Goal: Task Accomplishment & Management: Use online tool/utility

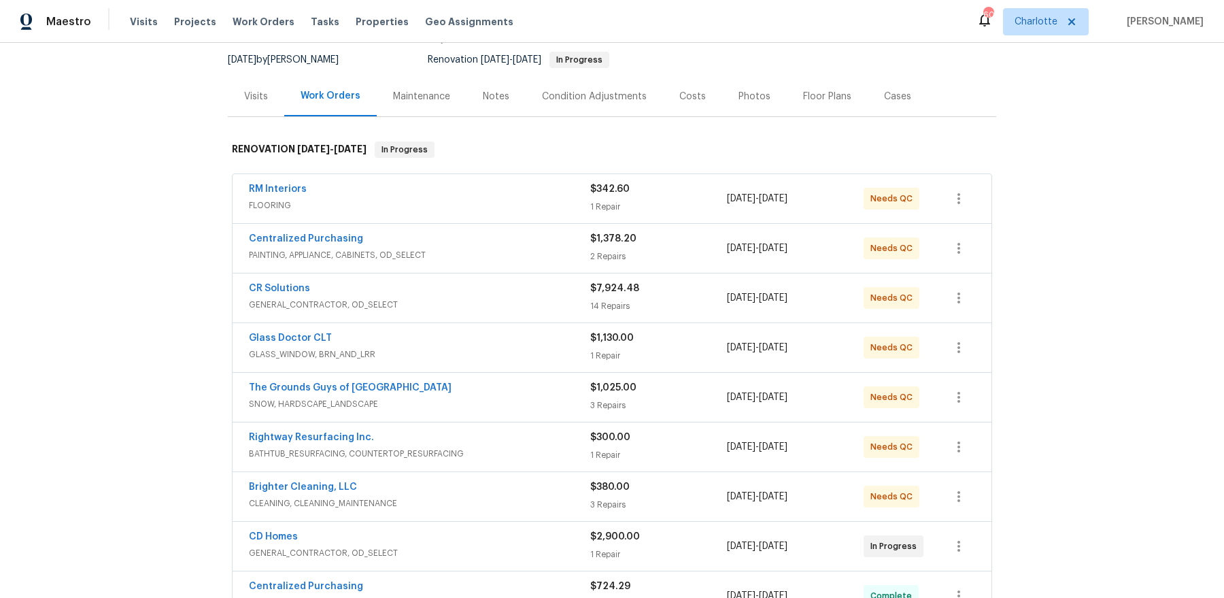
scroll to position [219, 0]
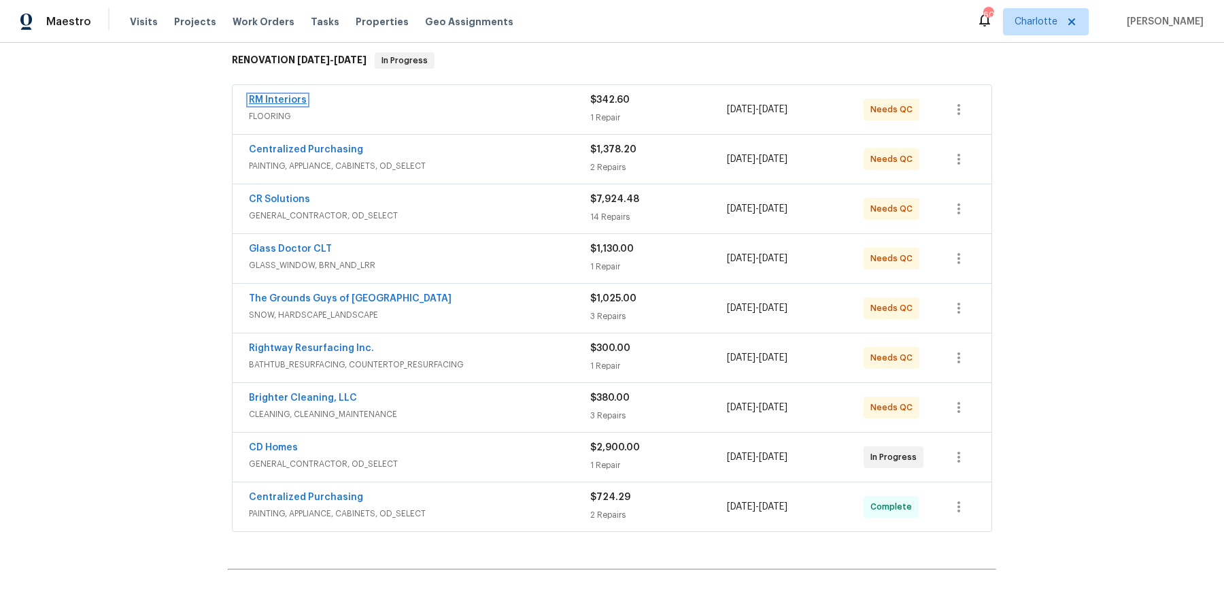
click at [287, 99] on link "RM Interiors" at bounding box center [278, 100] width 58 height 10
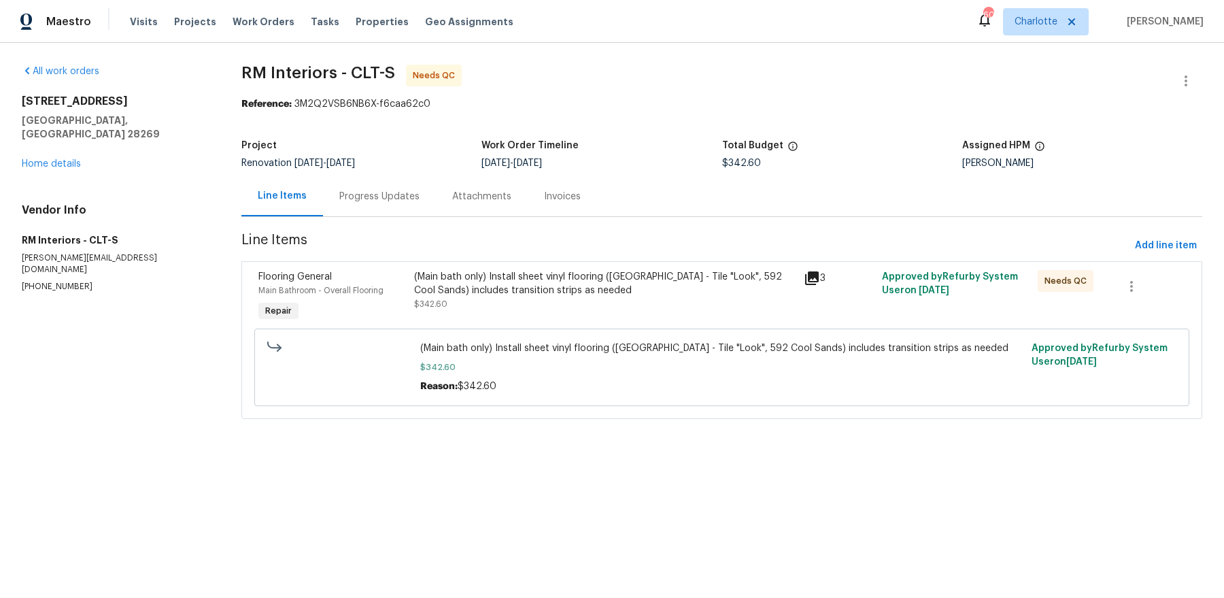
click at [633, 266] on div "(Main bath only) Install sheet vinyl flooring (Sugar Valley - Tile "Look", 592 …" at bounding box center [605, 297] width 390 height 63
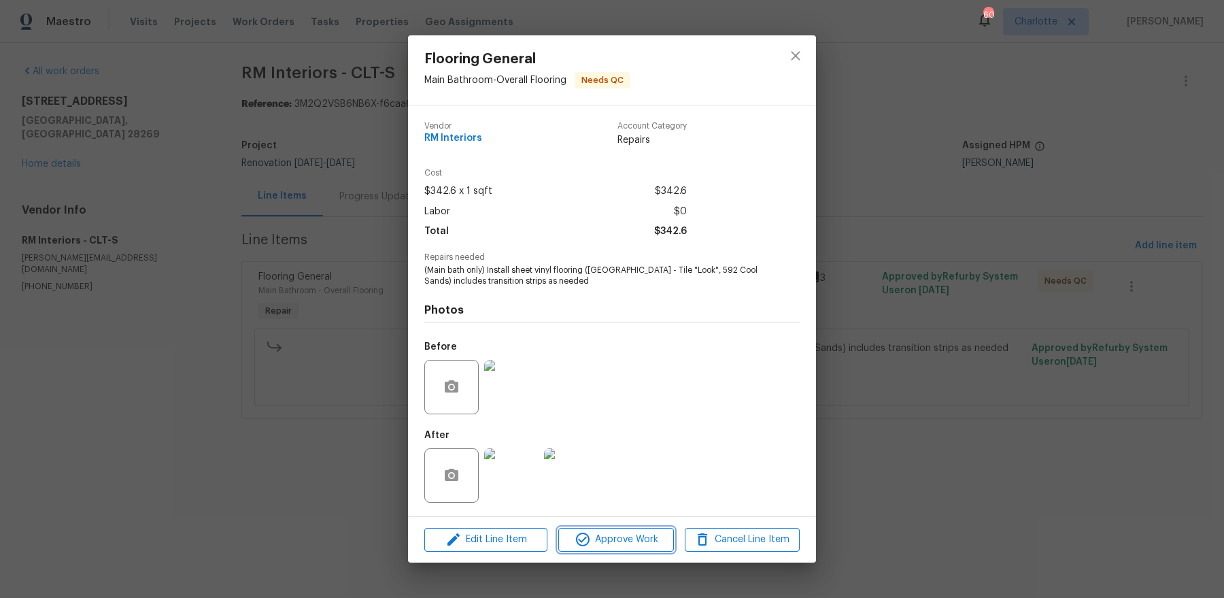
click at [579, 539] on icon "button" at bounding box center [583, 539] width 16 height 16
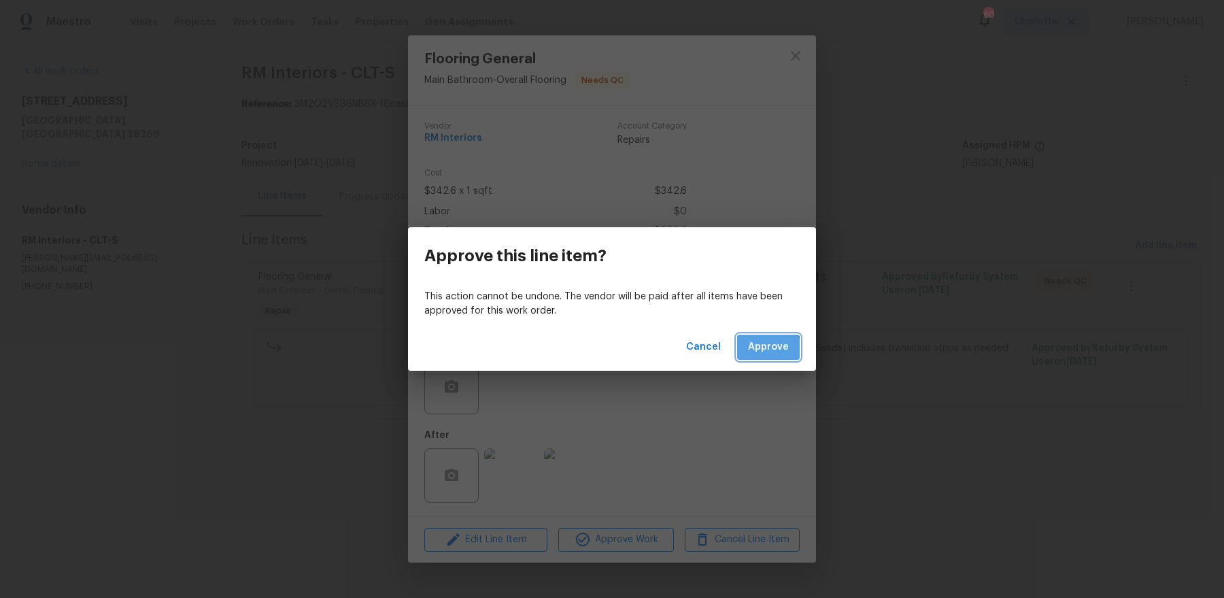
click at [754, 353] on span "Approve" at bounding box center [768, 347] width 41 height 17
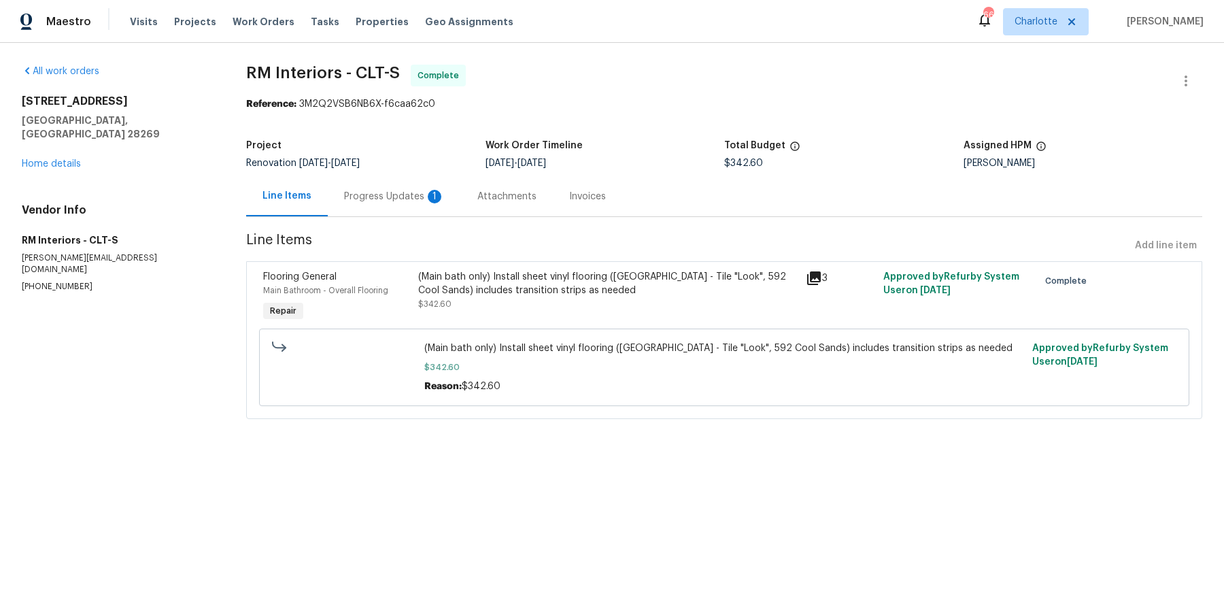
click at [860, 5] on div "Maestro Visits Projects Work Orders Tasks Properties Geo Assignments 66 Charlot…" at bounding box center [612, 21] width 1224 height 43
